Goal: Task Accomplishment & Management: Use online tool/utility

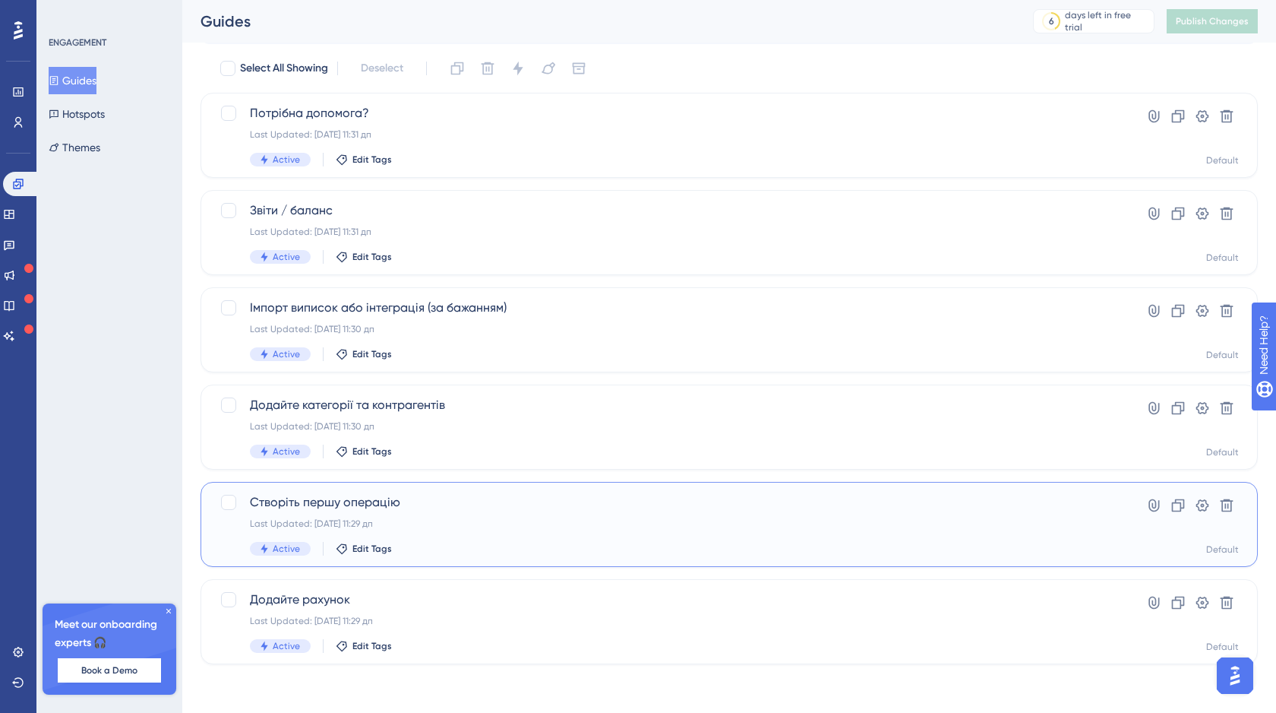
click at [570, 514] on div "Створіть першу операцію Last Updated: [DATE] 11:29 дп Active Edit Tags" at bounding box center [668, 524] width 837 height 62
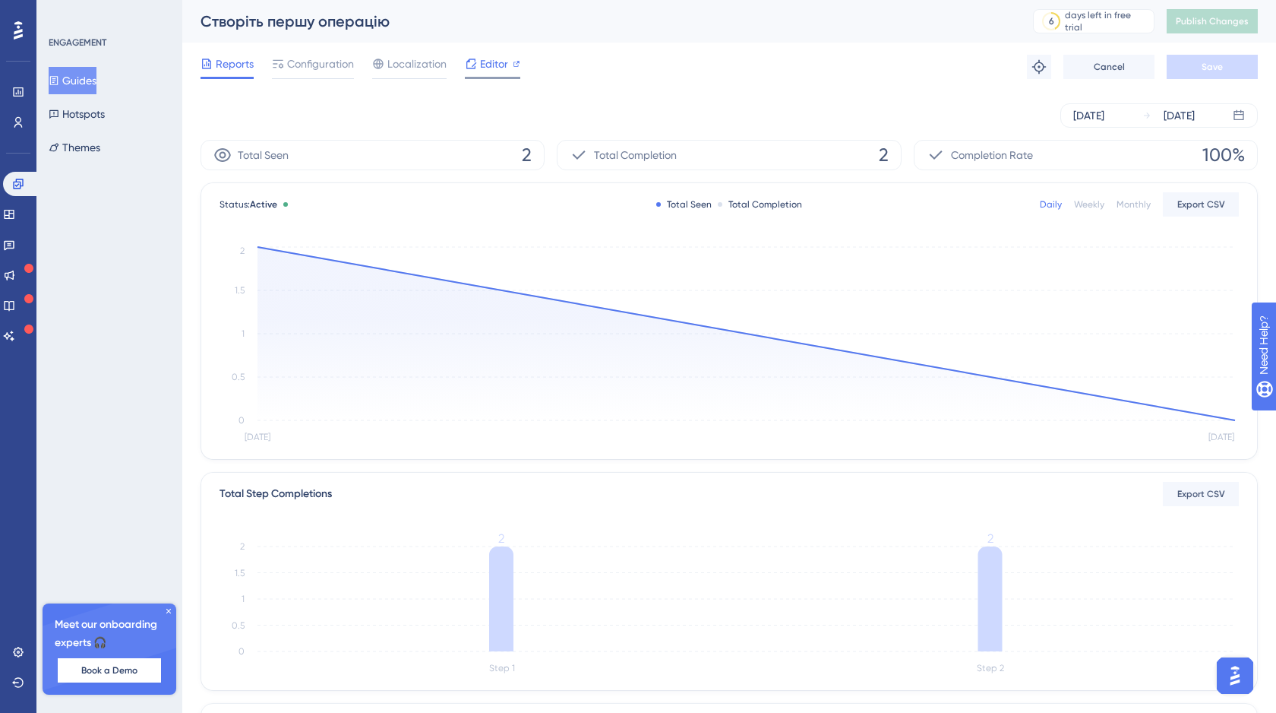
click at [493, 67] on span "Editor" at bounding box center [494, 64] width 28 height 18
click at [90, 84] on button "Guides" at bounding box center [73, 80] width 48 height 27
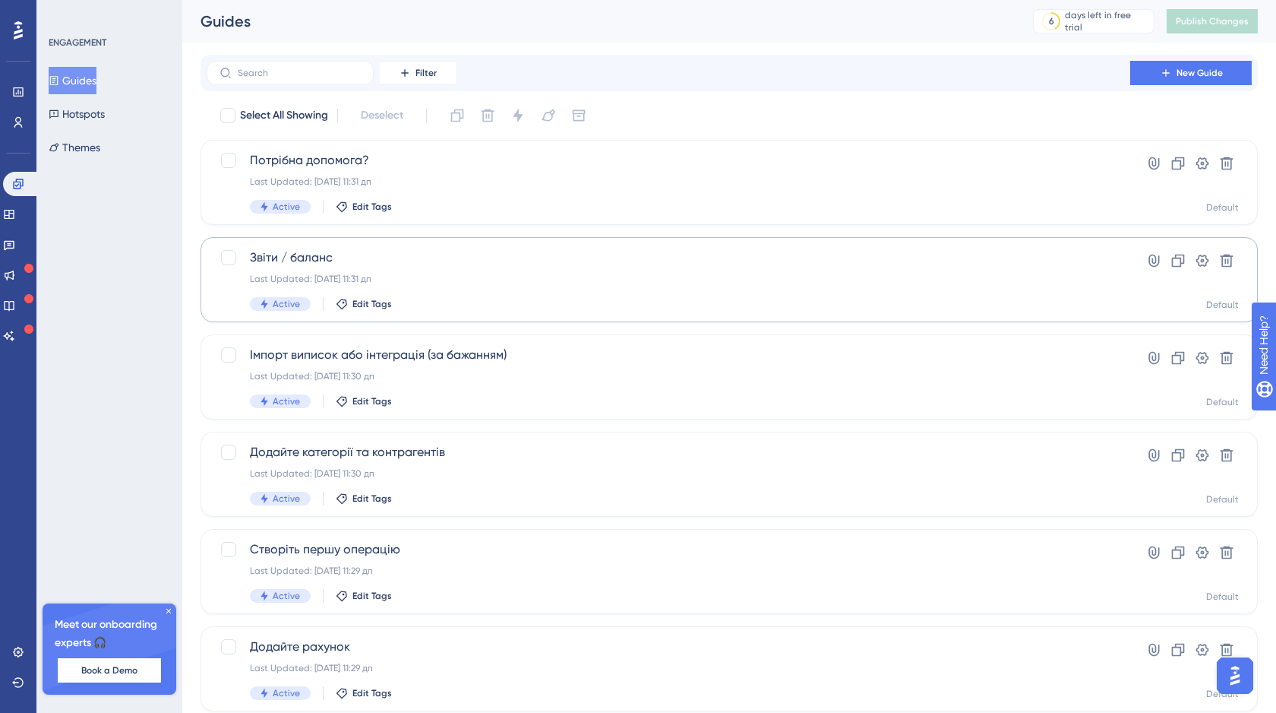
scroll to position [47, 0]
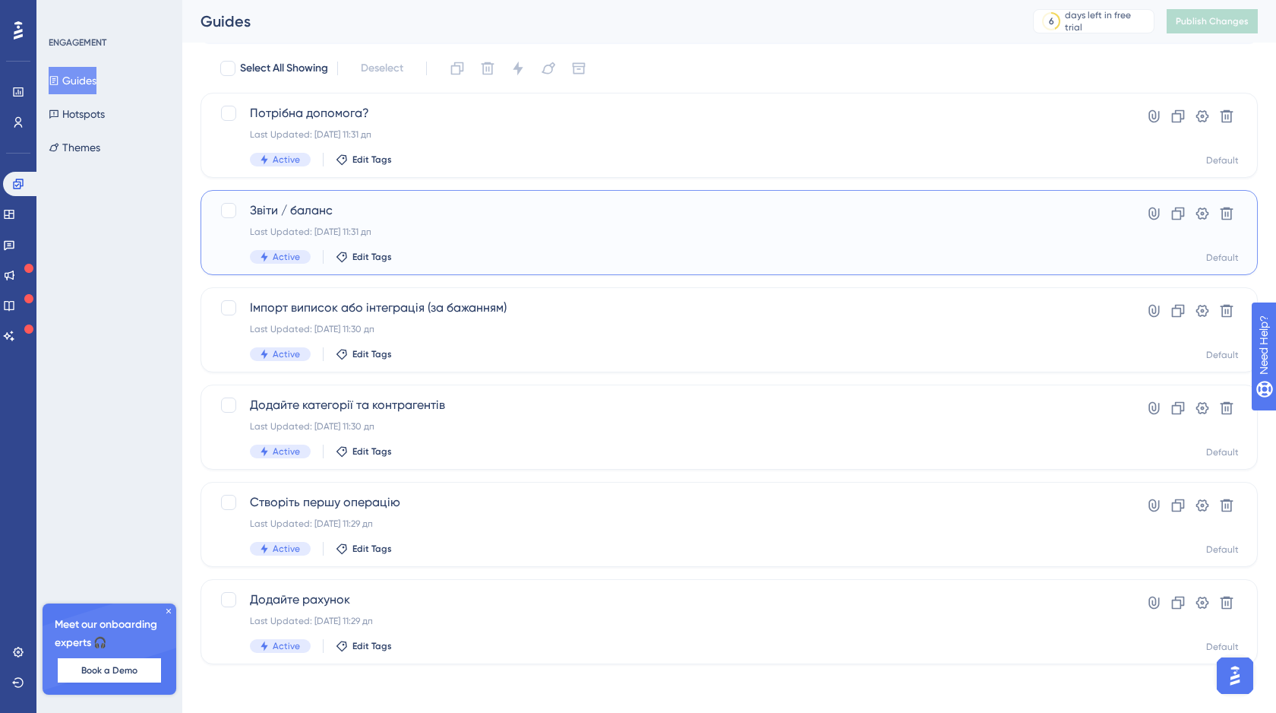
click at [444, 229] on div "Last Updated: [DATE] 11:31 дп" at bounding box center [668, 232] width 837 height 12
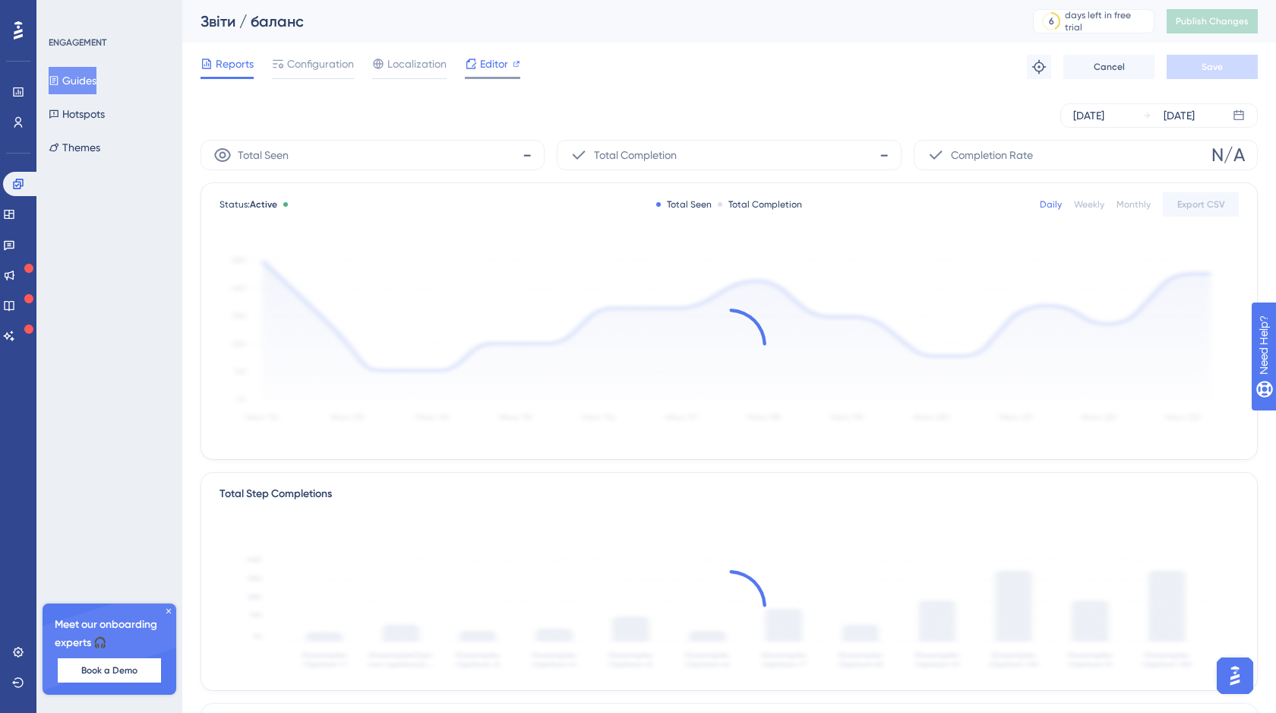
click at [486, 71] on span "Editor" at bounding box center [494, 64] width 28 height 18
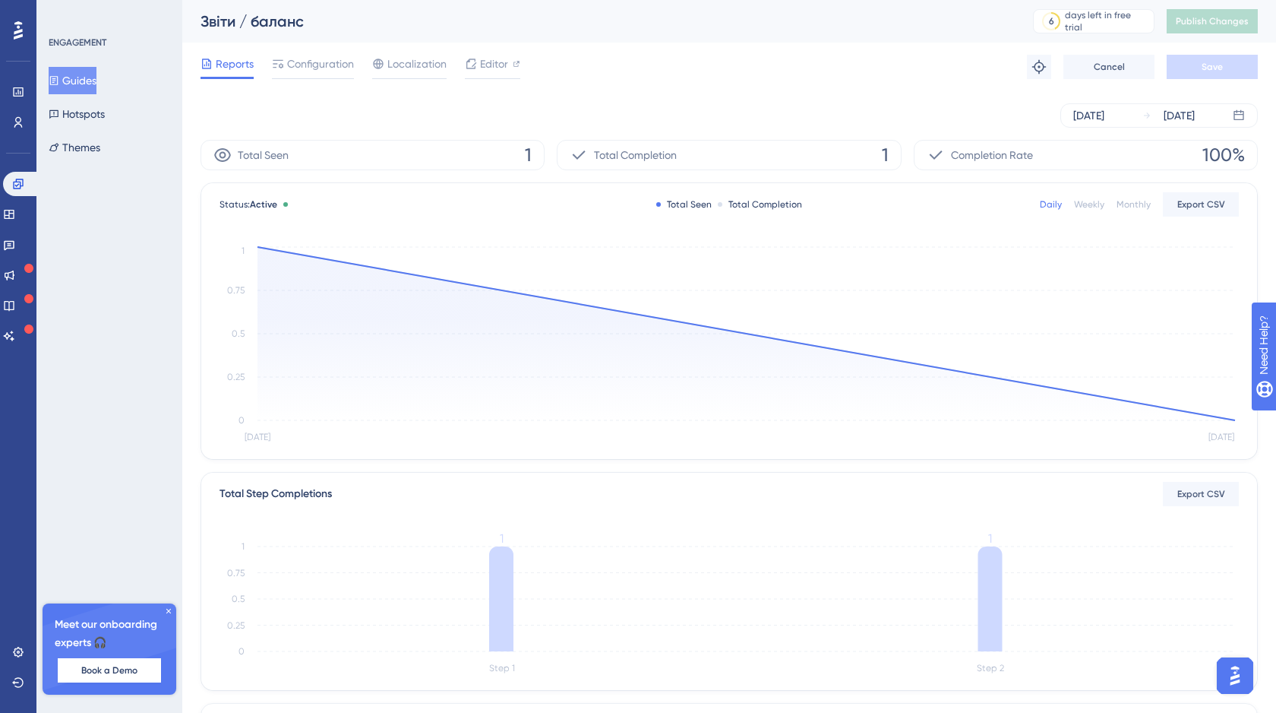
click at [96, 80] on button "Guides" at bounding box center [73, 80] width 48 height 27
click at [85, 81] on button "Guides" at bounding box center [73, 80] width 48 height 27
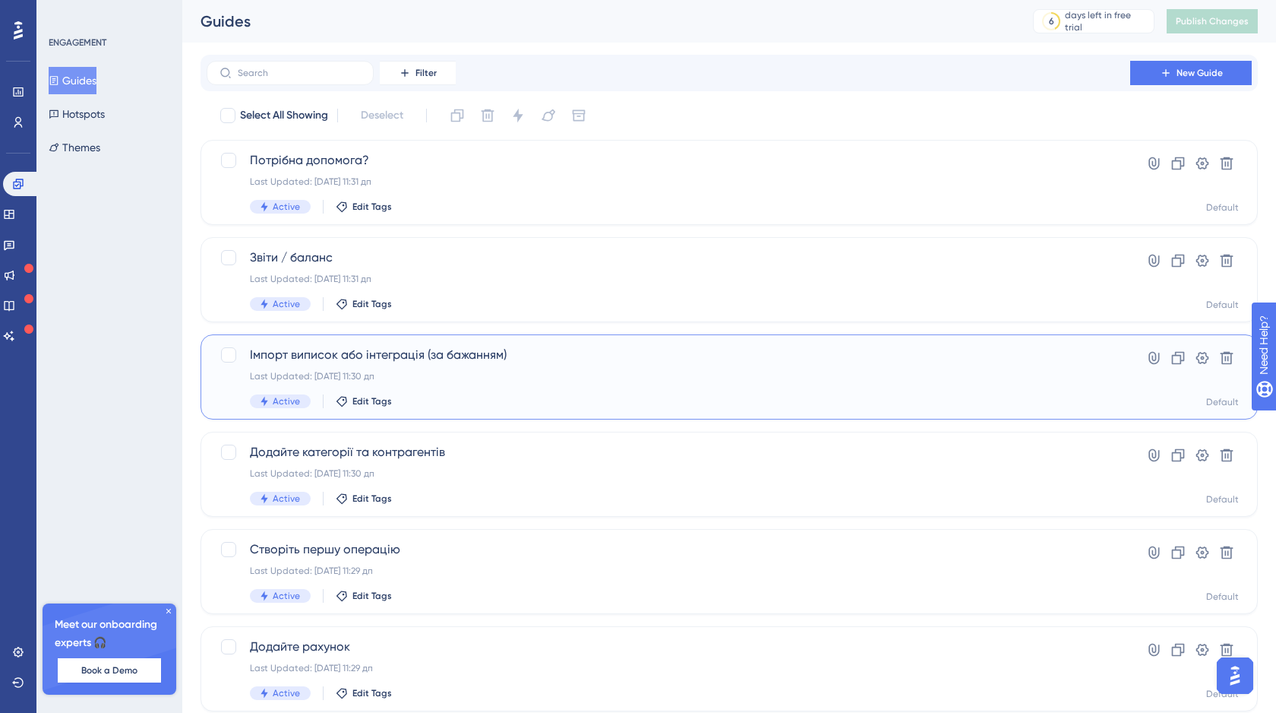
click at [523, 380] on div "Last Updated: [DATE] 11:30 дп" at bounding box center [668, 376] width 837 height 12
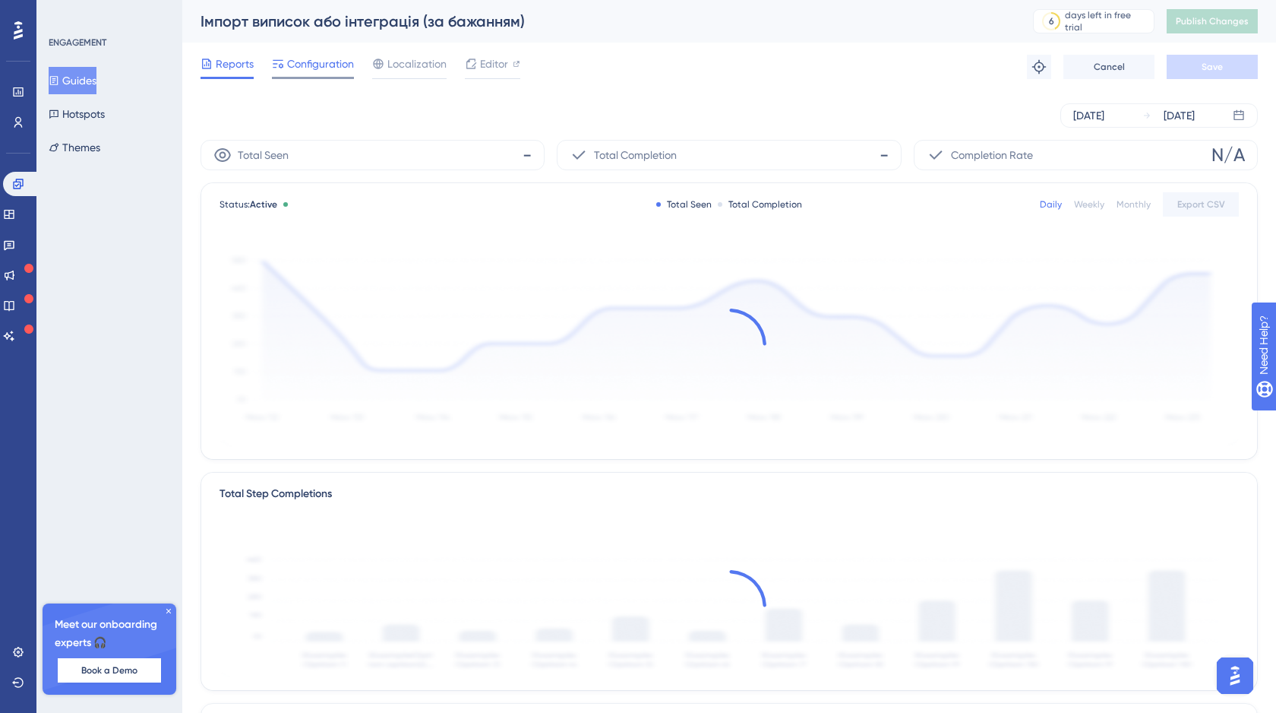
click at [319, 65] on span "Configuration" at bounding box center [320, 64] width 67 height 18
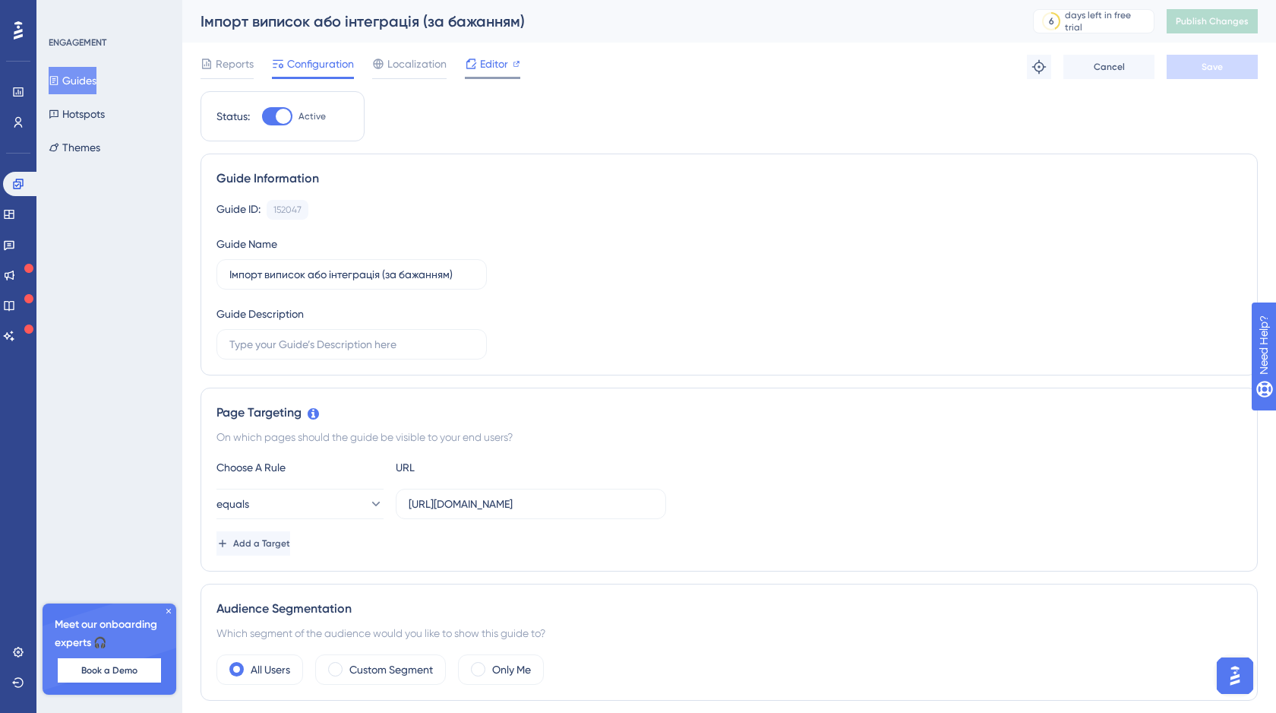
click at [499, 68] on span "Editor" at bounding box center [494, 64] width 28 height 18
click at [558, 500] on input "[URL][DOMAIN_NAME]" at bounding box center [531, 503] width 245 height 17
drag, startPoint x: 653, startPoint y: 504, endPoint x: 405, endPoint y: 503, distance: 247.7
click at [405, 503] on label "[URL][DOMAIN_NAME]" at bounding box center [531, 504] width 270 height 30
click at [423, 502] on input "text" at bounding box center [531, 503] width 245 height 17
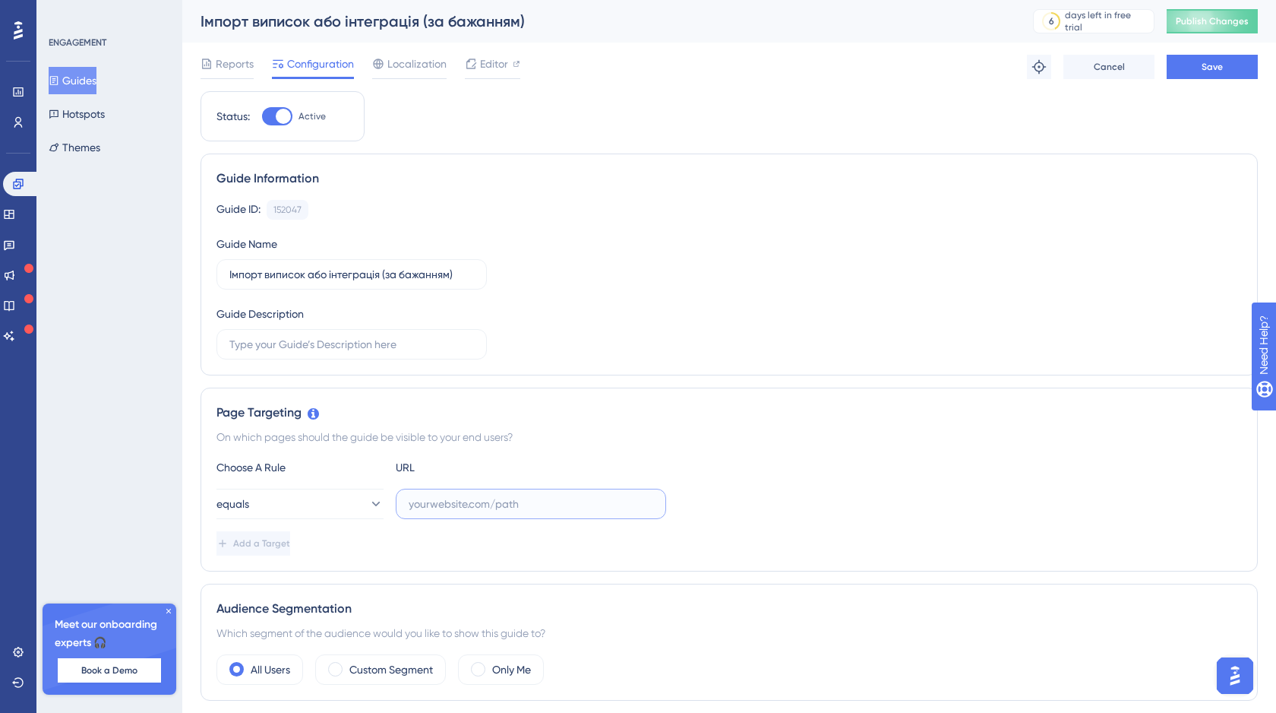
paste input "[URL][DOMAIN_NAME]"
type input "[URL][DOMAIN_NAME]"
click at [1202, 61] on span "Save" at bounding box center [1212, 67] width 21 height 12
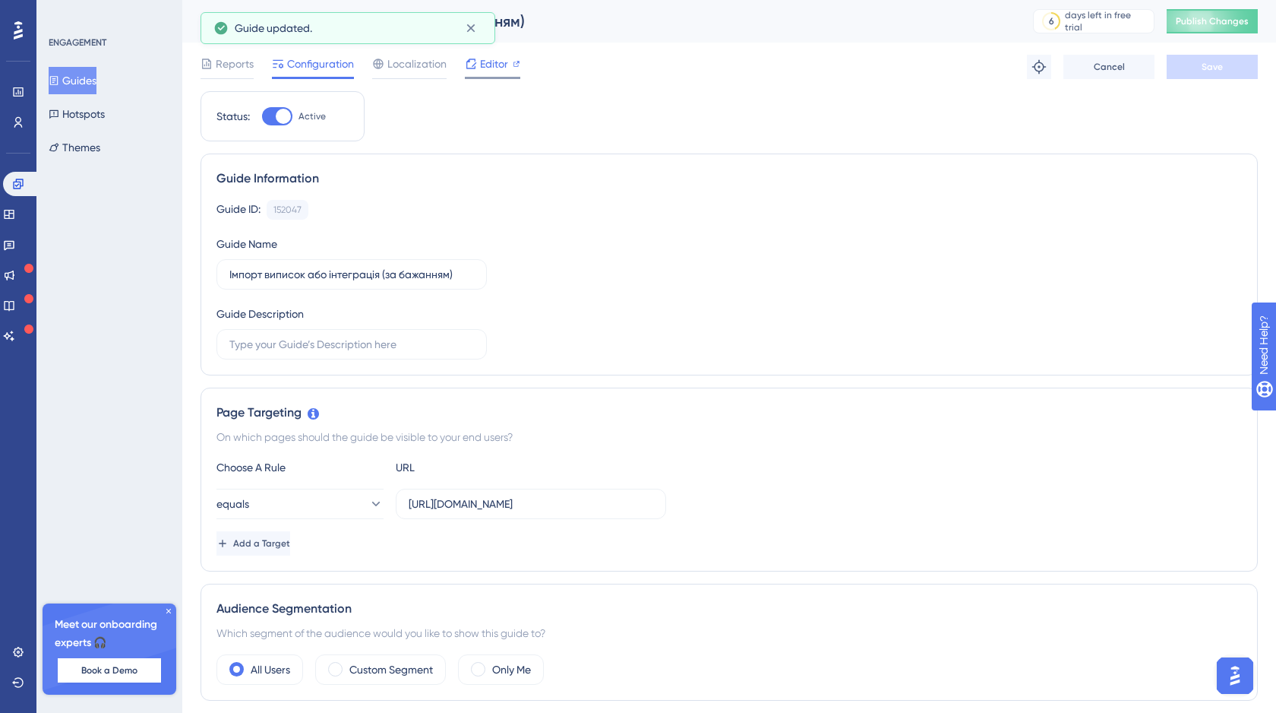
click at [497, 71] on span "Editor" at bounding box center [494, 64] width 28 height 18
click at [267, 119] on div at bounding box center [277, 116] width 30 height 18
click at [262, 117] on input "Active" at bounding box center [261, 116] width 1 height 1
checkbox input "false"
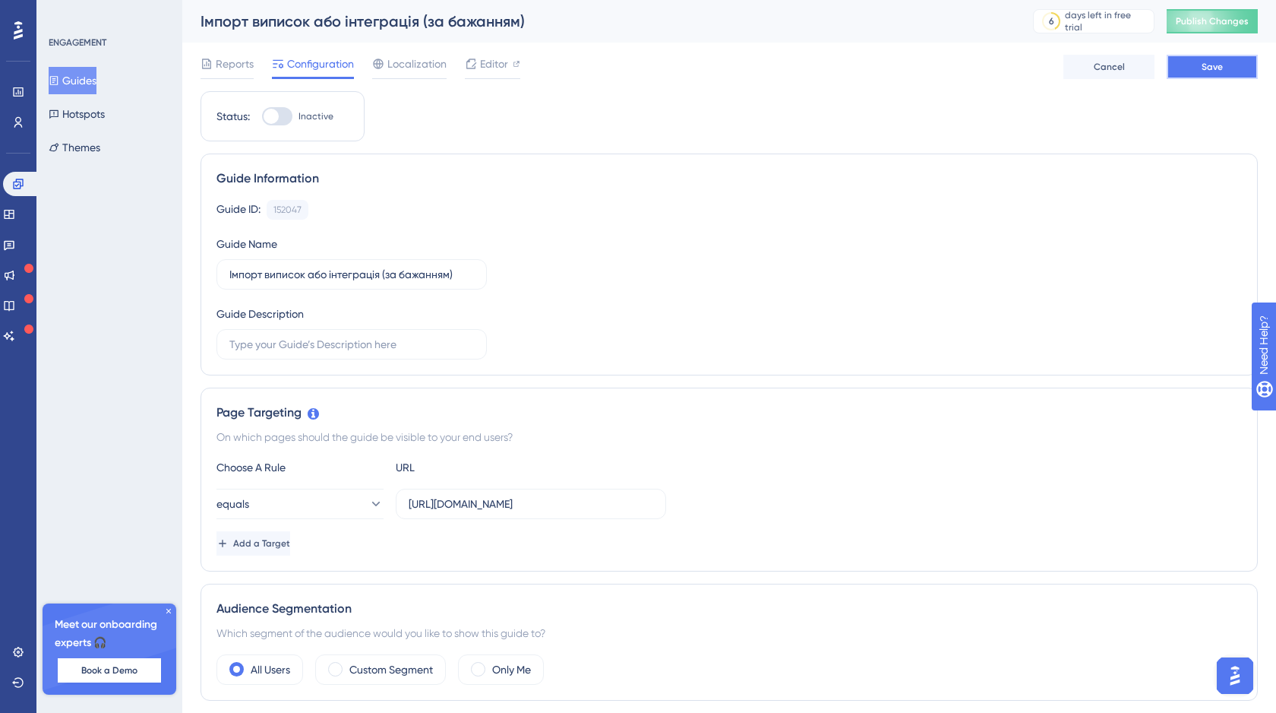
click at [1212, 67] on span "Save" at bounding box center [1212, 67] width 21 height 12
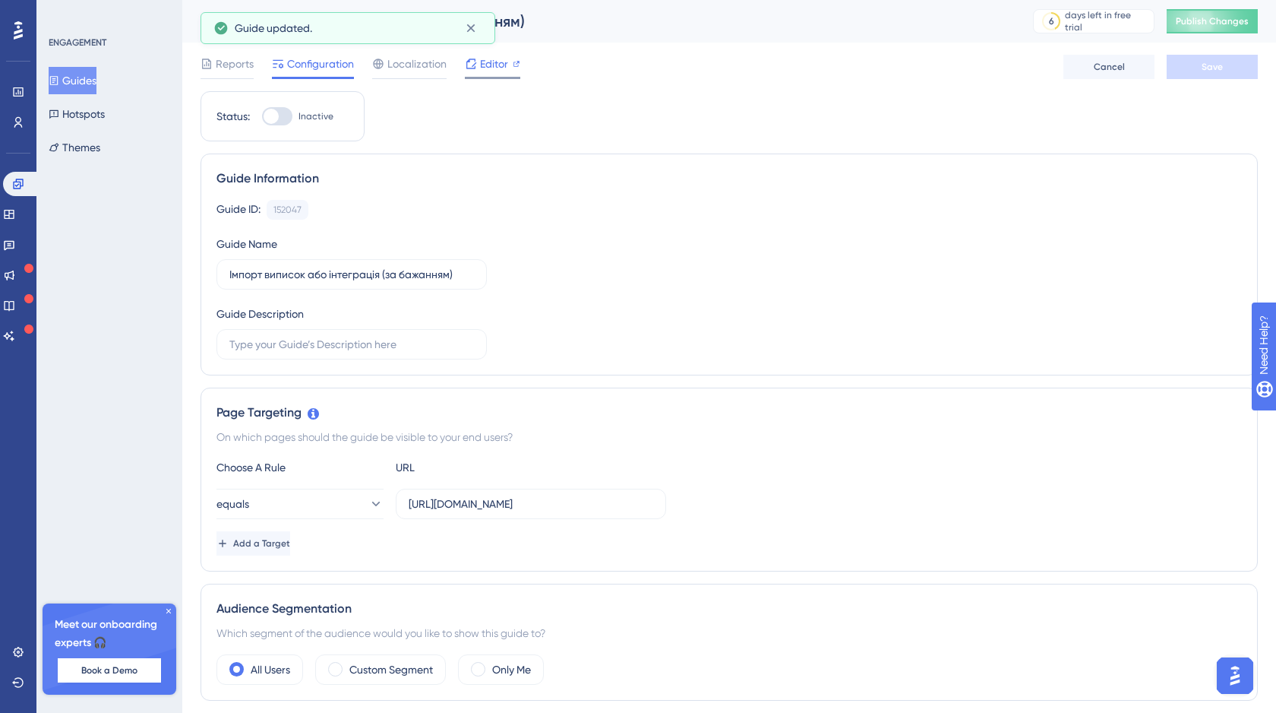
click at [494, 69] on span "Editor" at bounding box center [494, 64] width 28 height 18
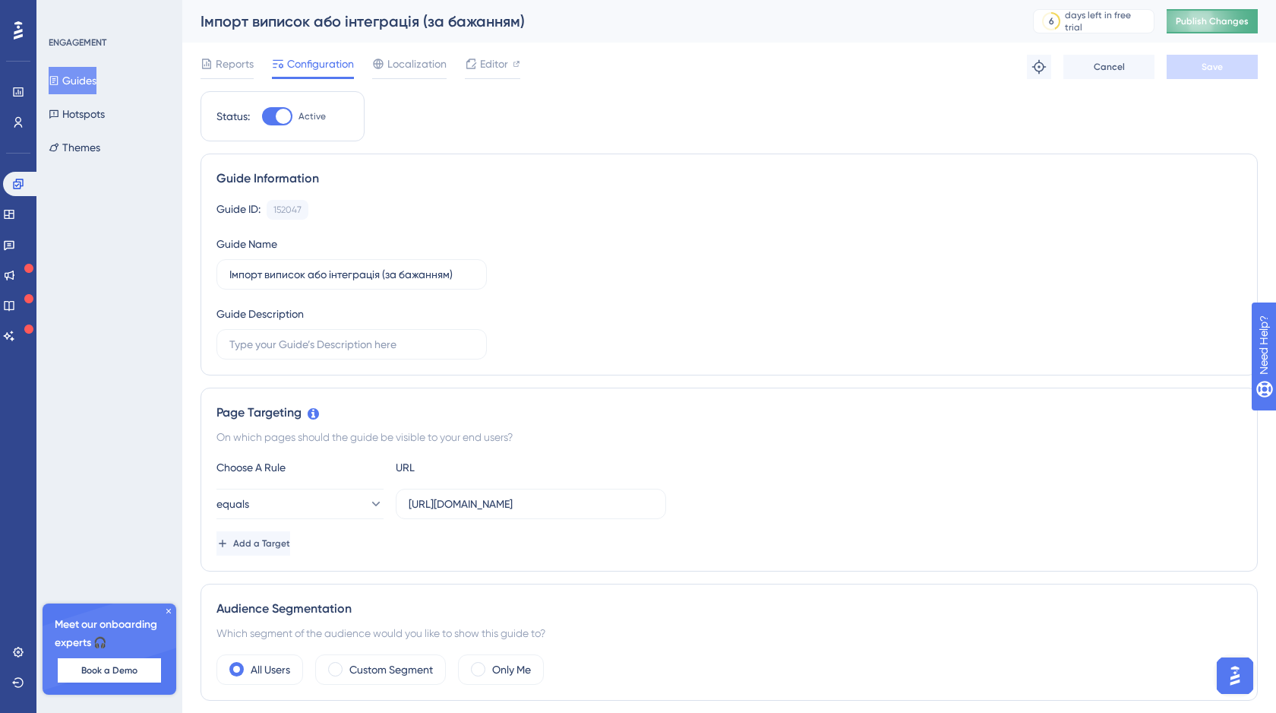
click at [1208, 19] on span "Publish Changes" at bounding box center [1212, 21] width 73 height 12
click at [15, 213] on icon at bounding box center [9, 214] width 12 height 12
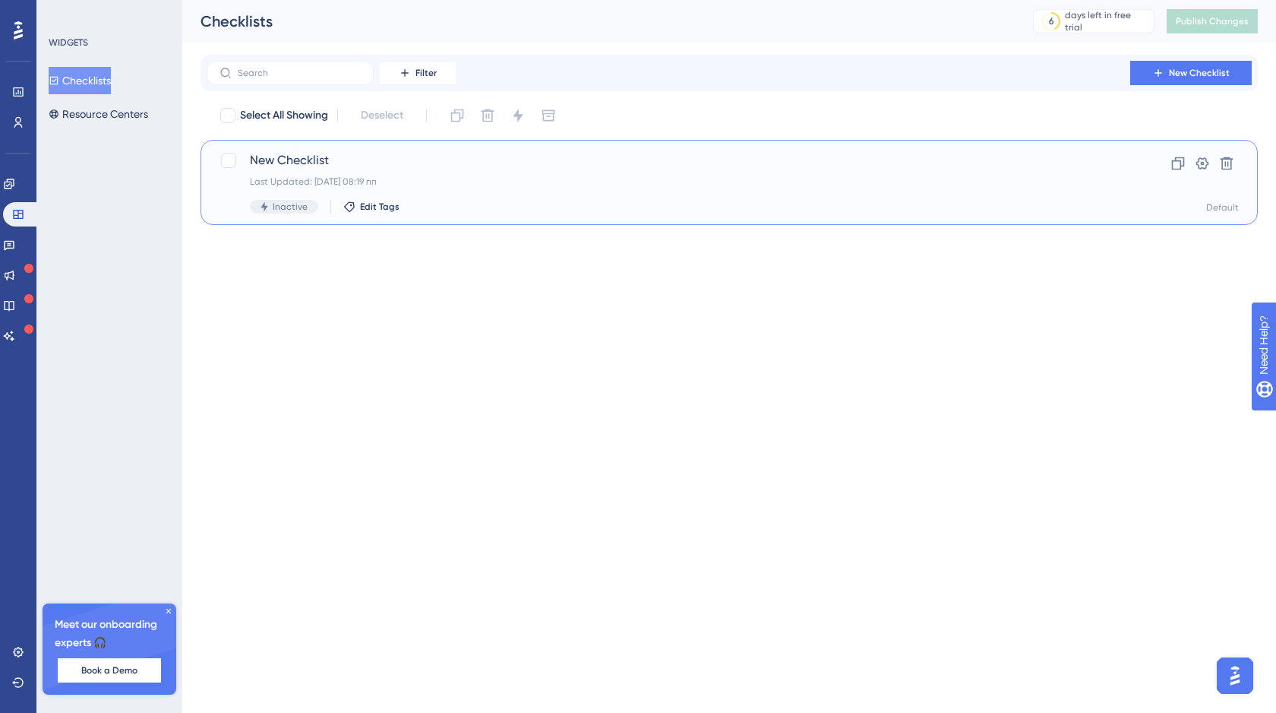
click at [717, 183] on div "Last Updated: [DATE] 08:19 пп" at bounding box center [668, 182] width 837 height 12
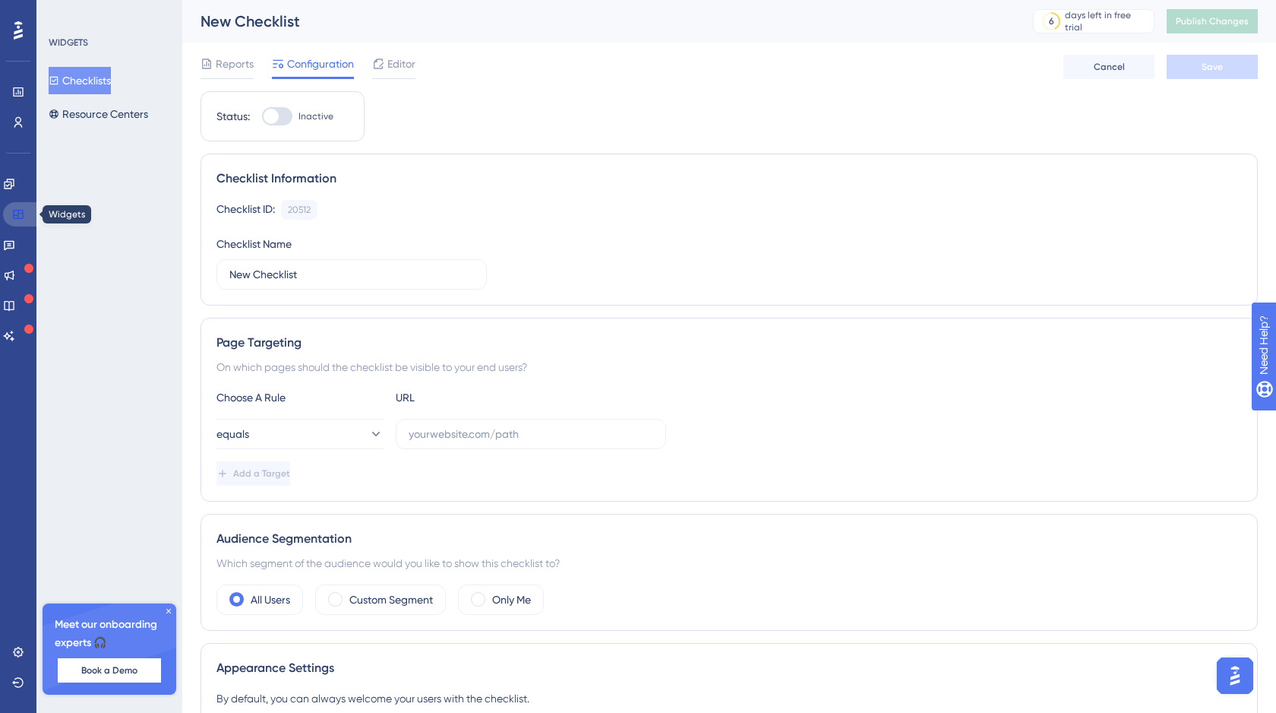
click at [21, 216] on icon at bounding box center [18, 214] width 12 height 12
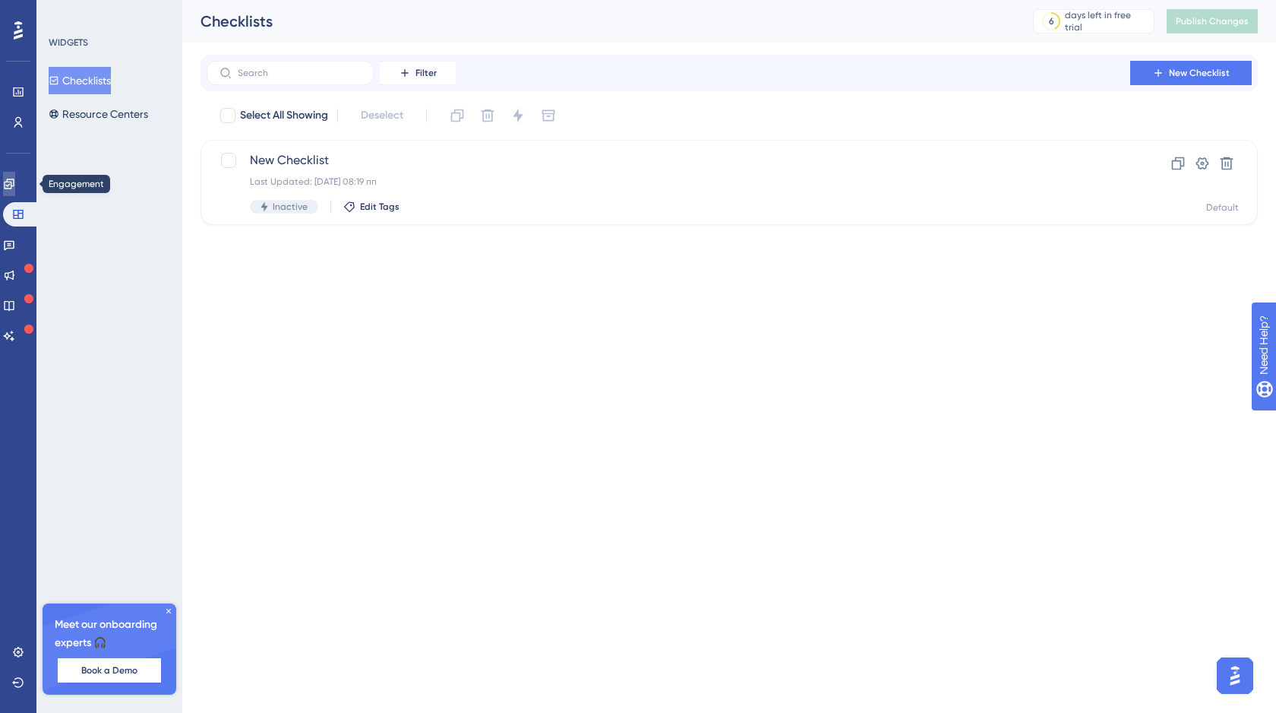
click at [14, 188] on icon at bounding box center [9, 184] width 10 height 10
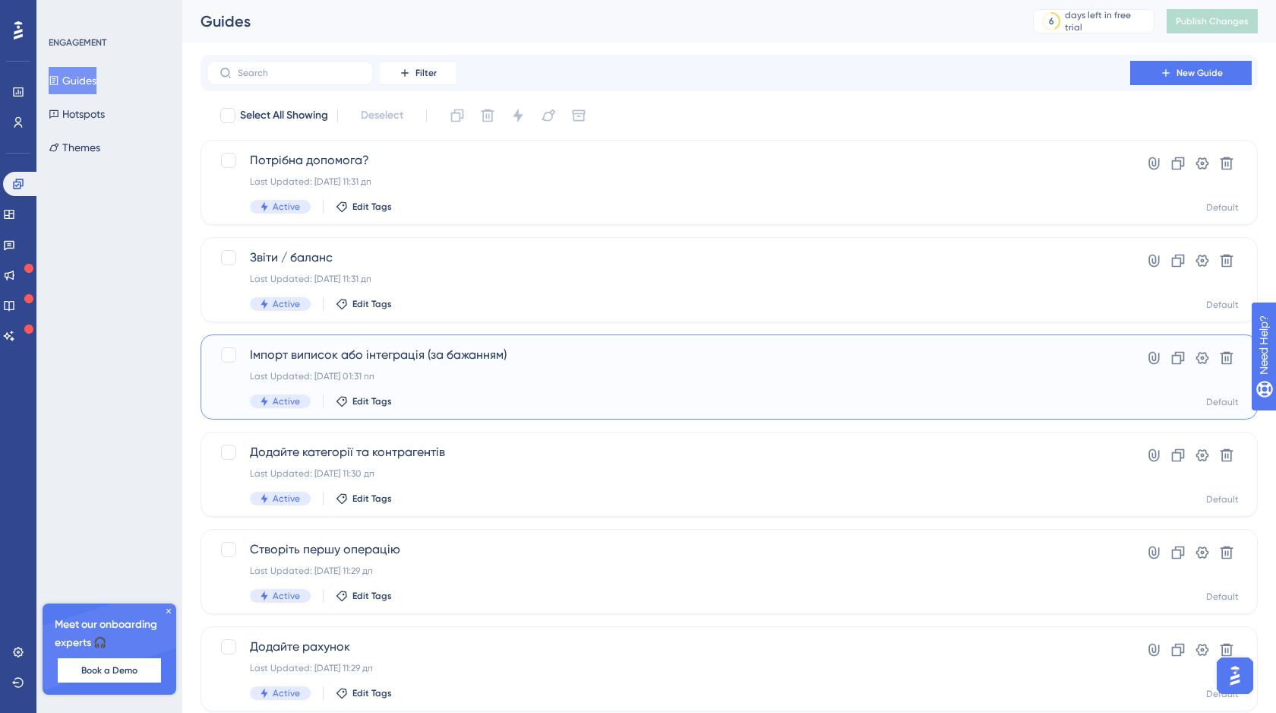
click at [568, 365] on div "Імпорт виписок або інтеграція (за бажанням) Last Updated: [DATE] 01:31 пп Activ…" at bounding box center [668, 377] width 837 height 62
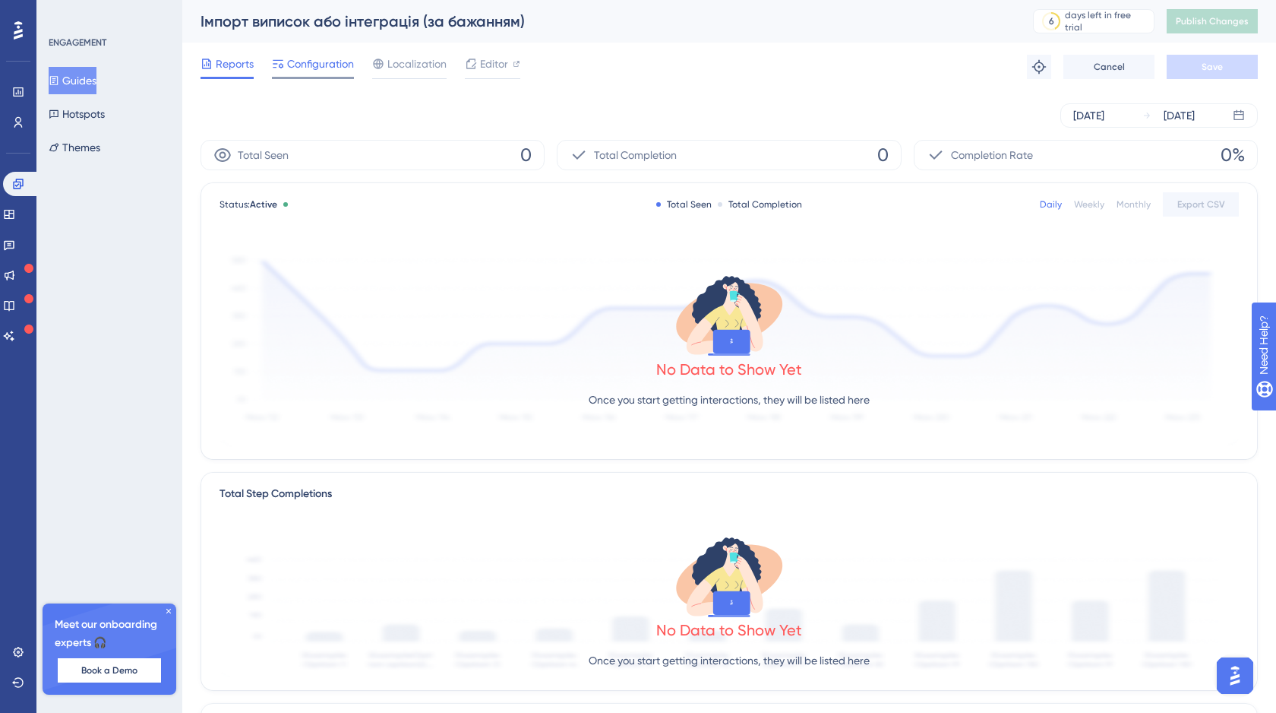
click at [317, 70] on span "Configuration" at bounding box center [320, 64] width 67 height 18
